Goal: Transaction & Acquisition: Purchase product/service

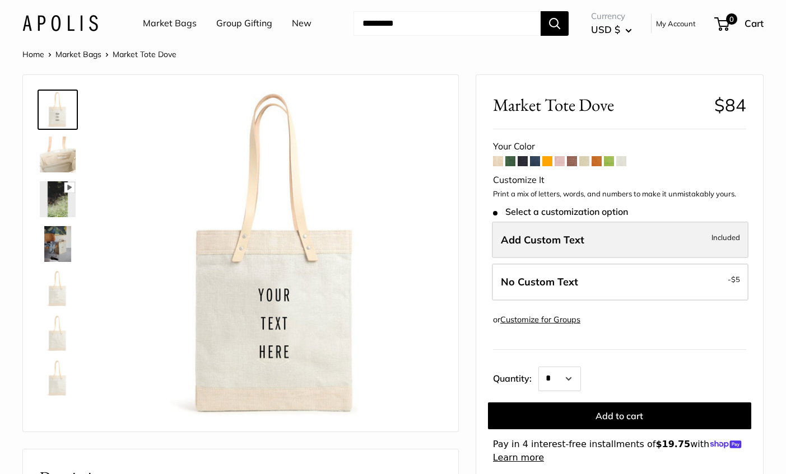
click at [568, 237] on span "Add Custom Text" at bounding box center [542, 240] width 83 height 13
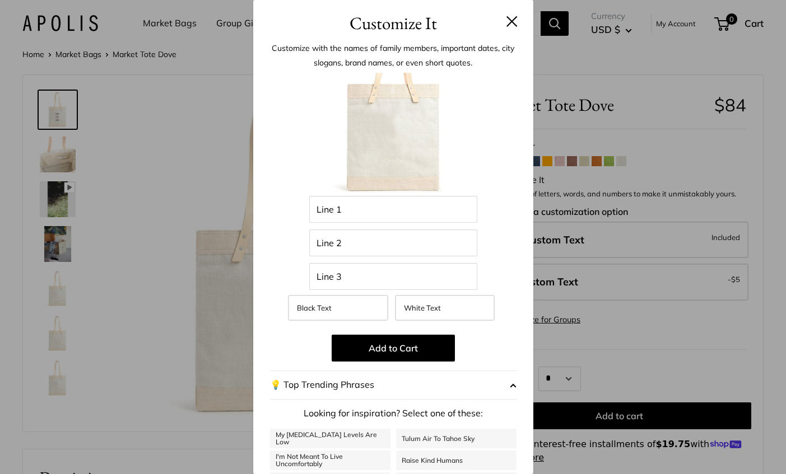
click at [512, 16] on button at bounding box center [511, 21] width 11 height 11
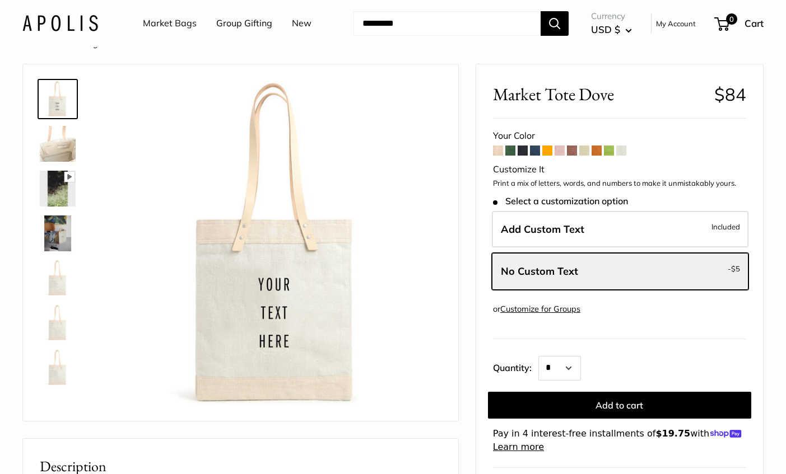
scroll to position [10, 0]
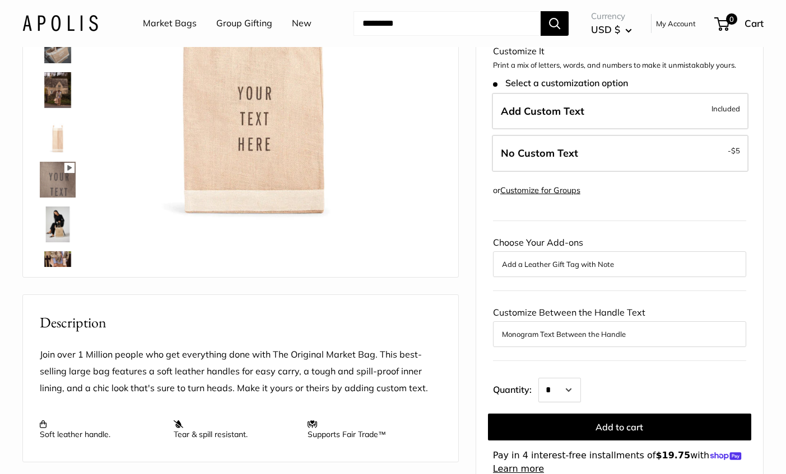
scroll to position [156, 0]
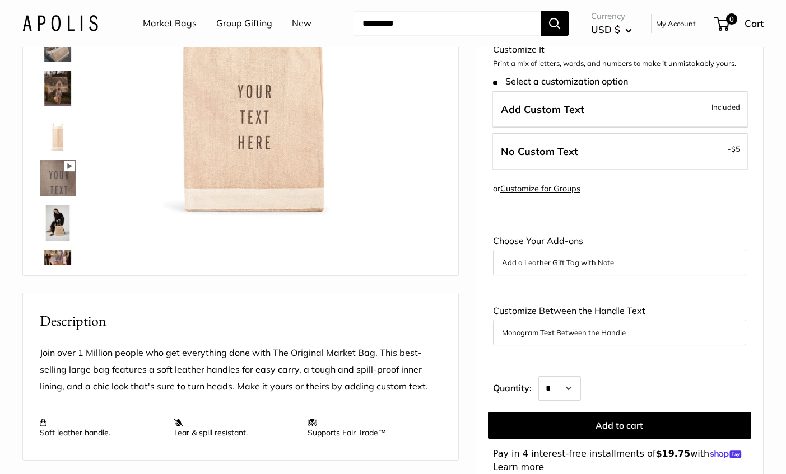
drag, startPoint x: 492, startPoint y: 240, endPoint x: 611, endPoint y: 239, distance: 118.7
click at [611, 239] on div "Choose Your Add-ons Add a Leather Gift Tag with Note" at bounding box center [619, 254] width 253 height 43
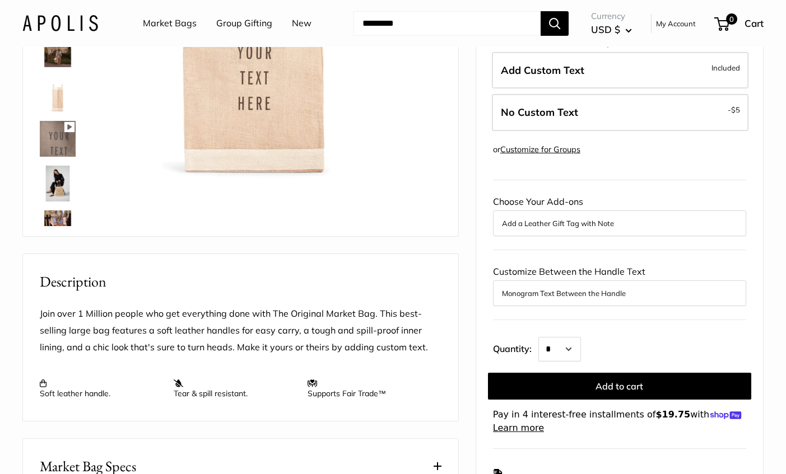
scroll to position [203, 0]
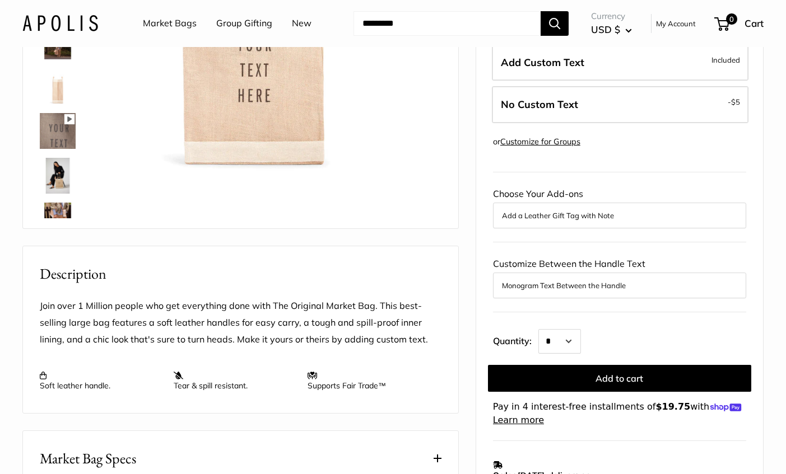
drag, startPoint x: 488, startPoint y: 264, endPoint x: 649, endPoint y: 264, distance: 160.2
click at [649, 264] on div "Market Bag in Natural $84 Rated 5.0 out of 5 5.0 Stars (620 Reviews) Click to g…" at bounding box center [619, 246] width 287 height 749
click at [656, 264] on div "Customize Between the Handle Text Monogram Text Between the Handle" at bounding box center [619, 277] width 253 height 43
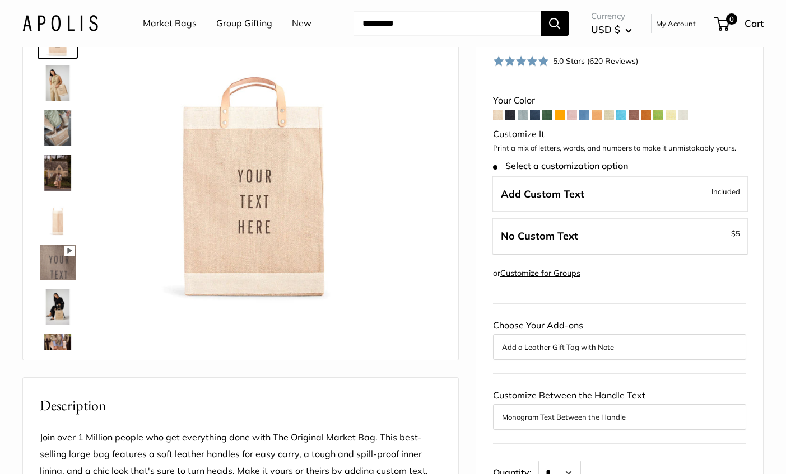
scroll to position [0, 0]
